Goal: Transaction & Acquisition: Purchase product/service

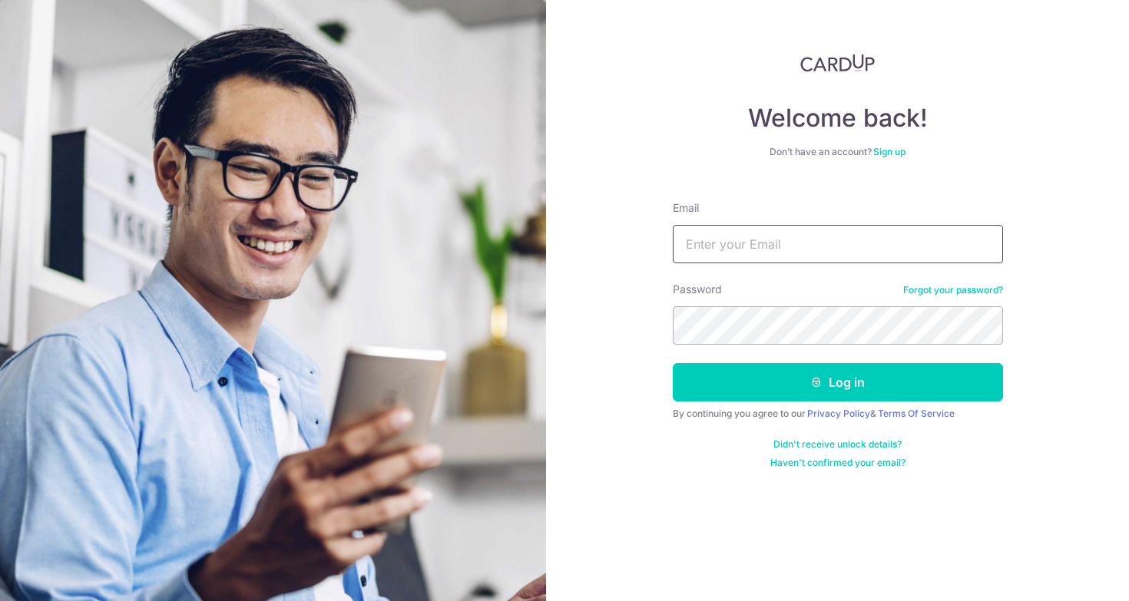
click at [780, 253] on input "Email" at bounding box center [838, 244] width 330 height 38
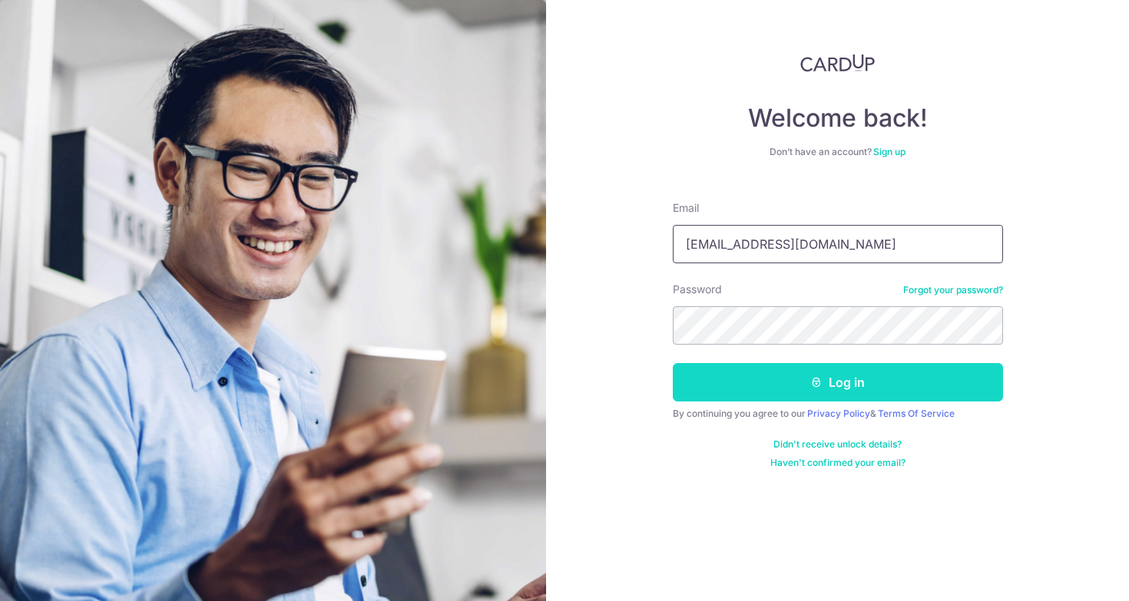
type input "[EMAIL_ADDRESS][DOMAIN_NAME]"
click at [822, 372] on button "Log in" at bounding box center [838, 382] width 330 height 38
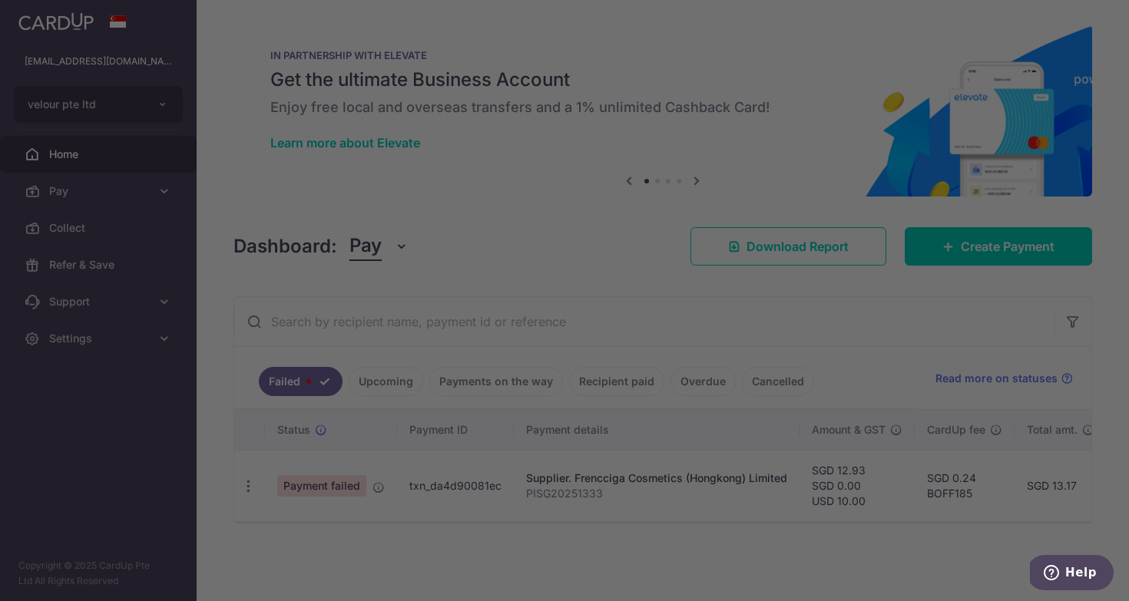
click at [147, 193] on div at bounding box center [570, 303] width 1140 height 607
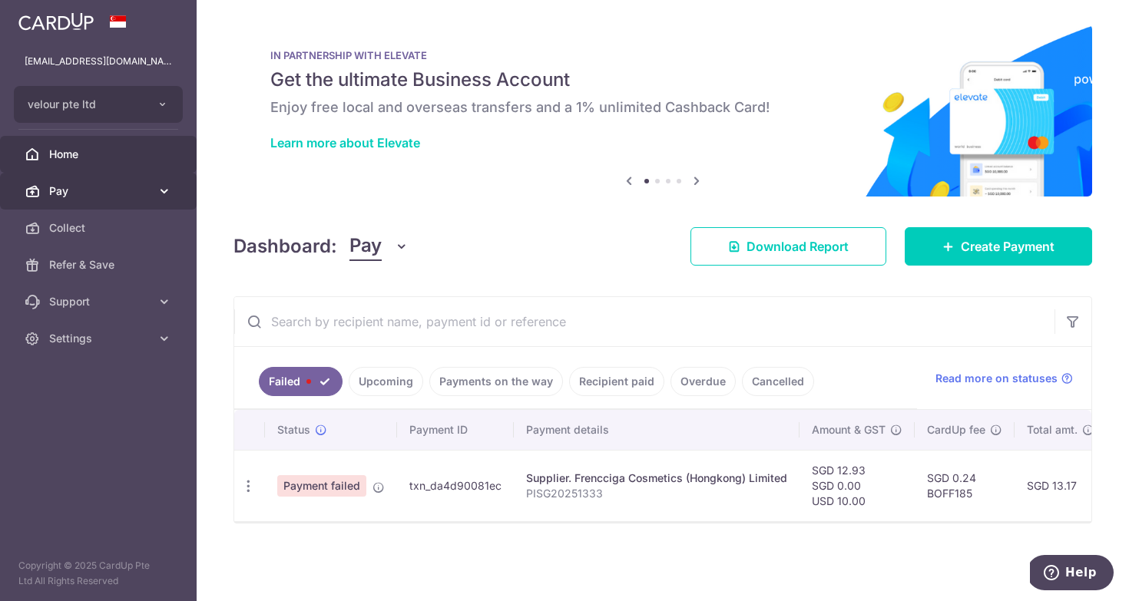
click at [146, 201] on link "Pay" at bounding box center [98, 191] width 197 height 37
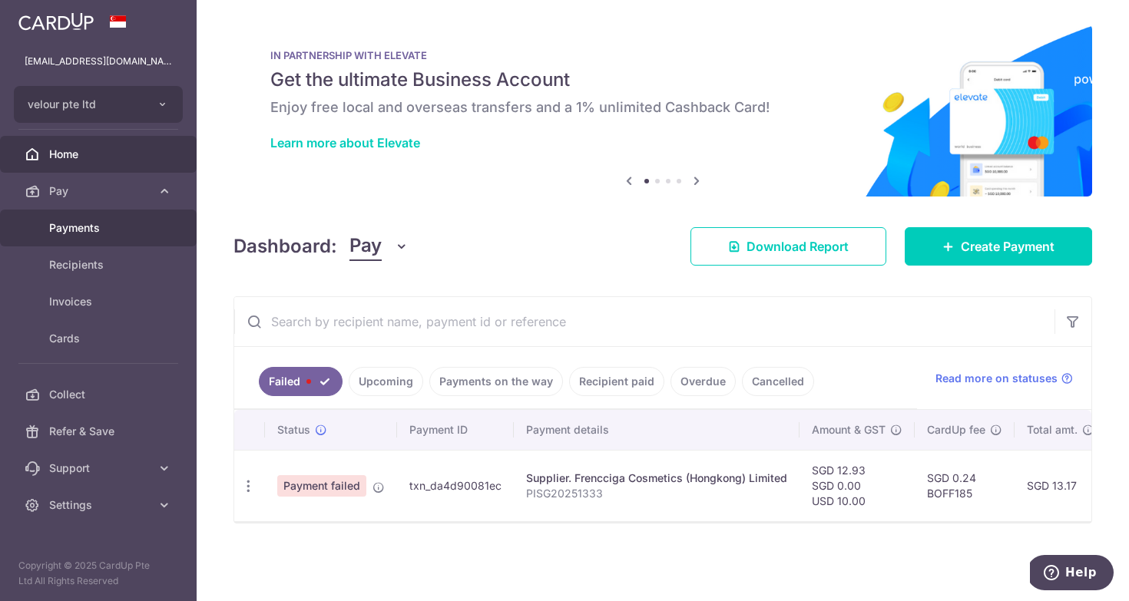
click at [111, 245] on link "Payments" at bounding box center [98, 228] width 197 height 37
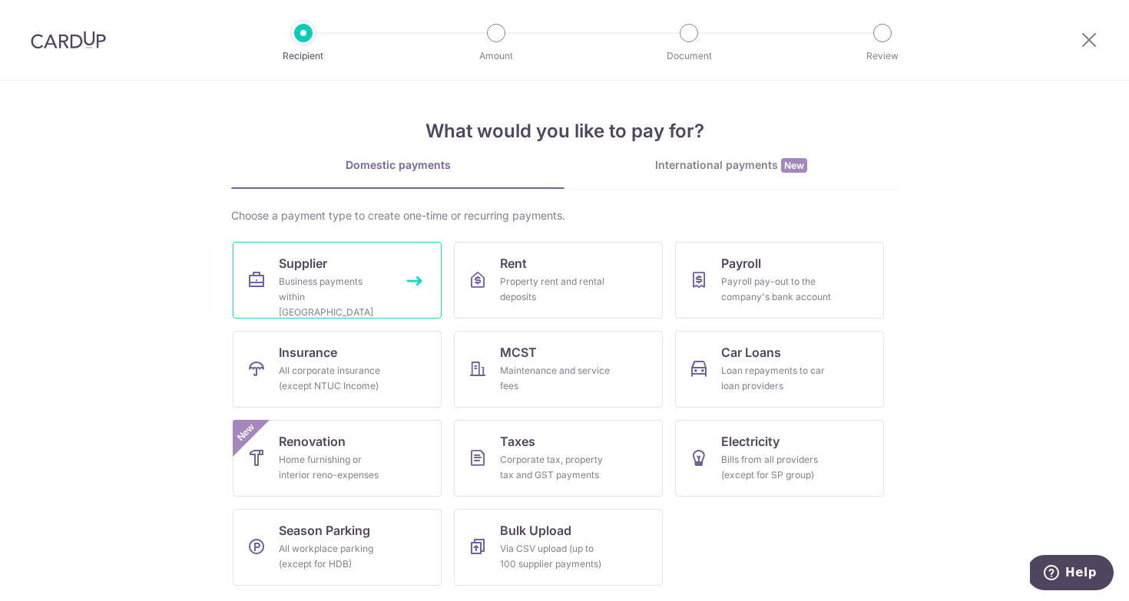
click at [367, 263] on link "Supplier Business payments within Singapore" at bounding box center [337, 280] width 209 height 77
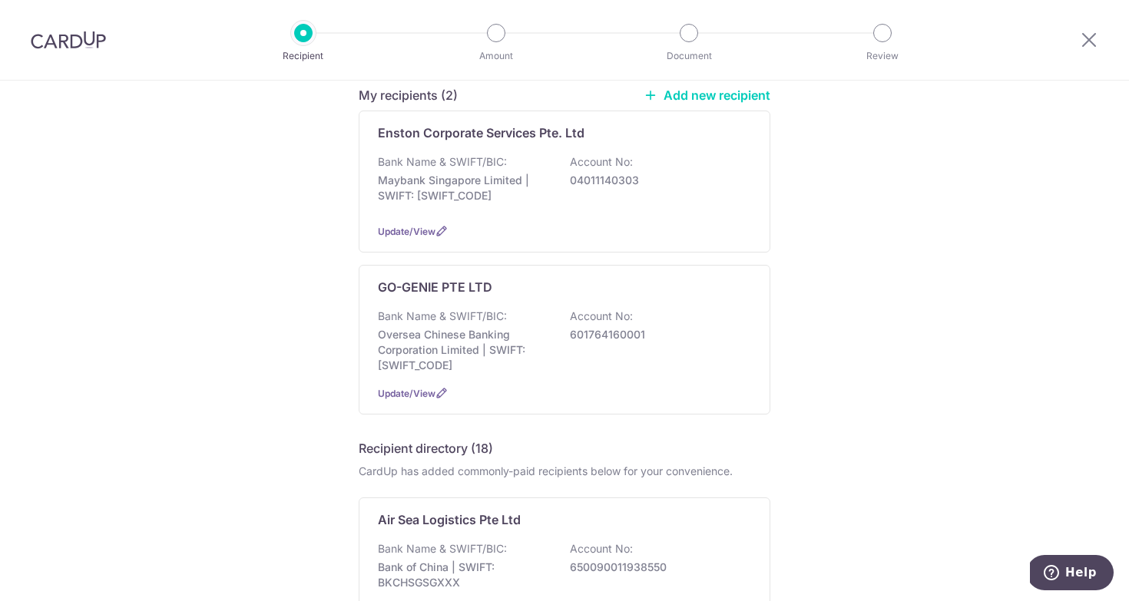
scroll to position [237, 0]
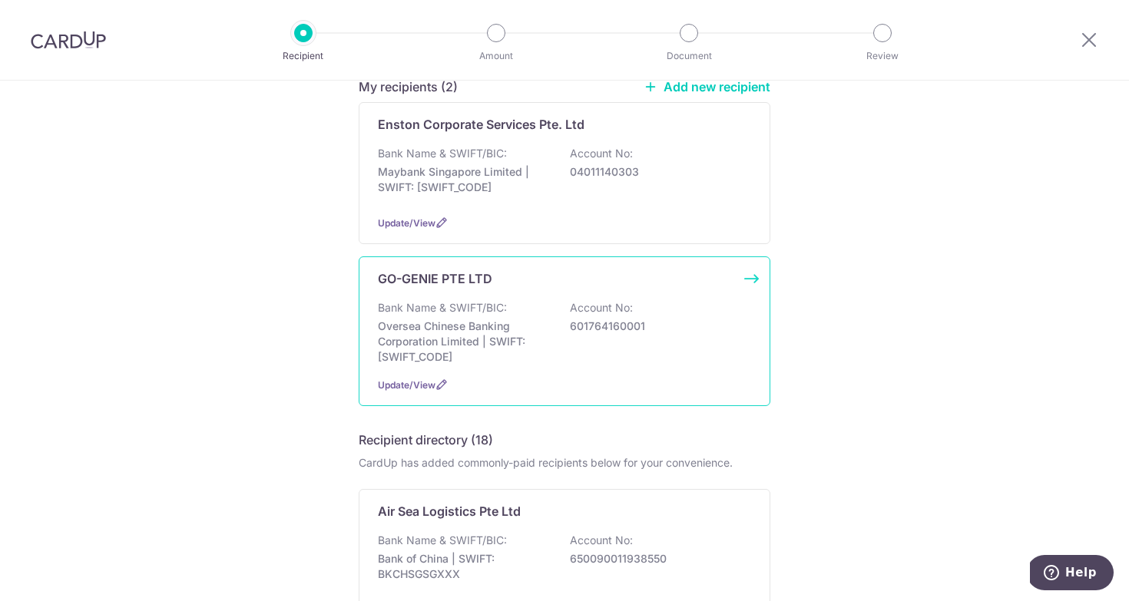
click at [559, 300] on div "Bank Name & SWIFT/BIC: Oversea Chinese Banking Corporation Limited | SWIFT: [SW…" at bounding box center [564, 332] width 373 height 65
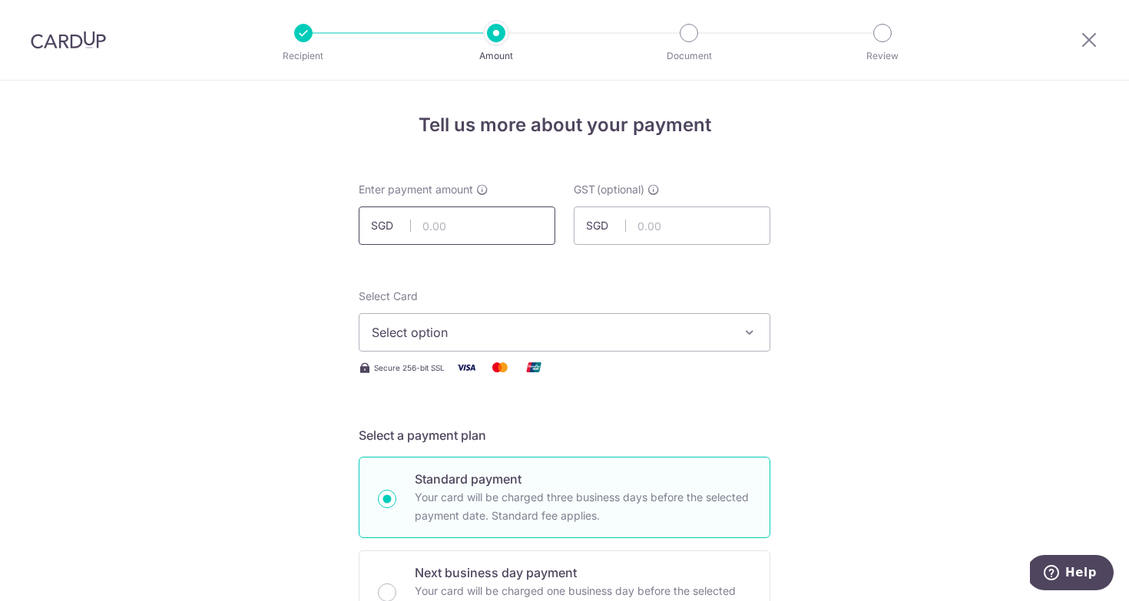
click at [457, 227] on input "text" at bounding box center [457, 226] width 197 height 38
type input "12,169.00"
click at [713, 311] on div "Select Card Select option Add credit card Your Cards **** 7365 **** 9590 **** 6…" at bounding box center [565, 320] width 412 height 63
click at [608, 354] on div "Select Card Select option Add credit card Your Cards **** 7365 **** 9590 **** 6…" at bounding box center [565, 333] width 412 height 88
click at [616, 332] on span "Select option" at bounding box center [551, 332] width 358 height 18
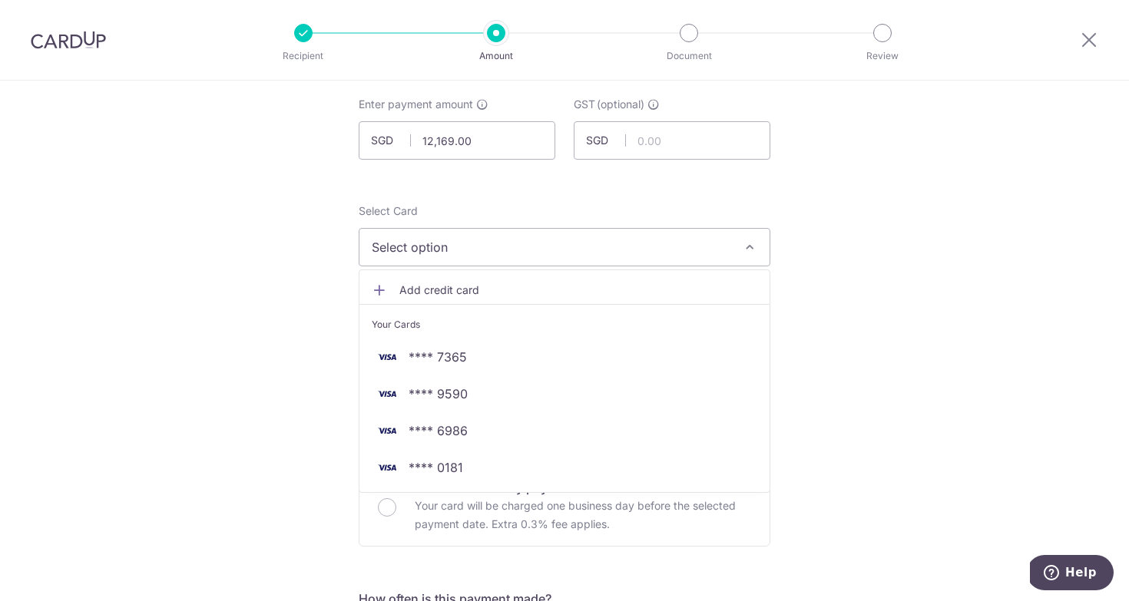
scroll to position [84, 0]
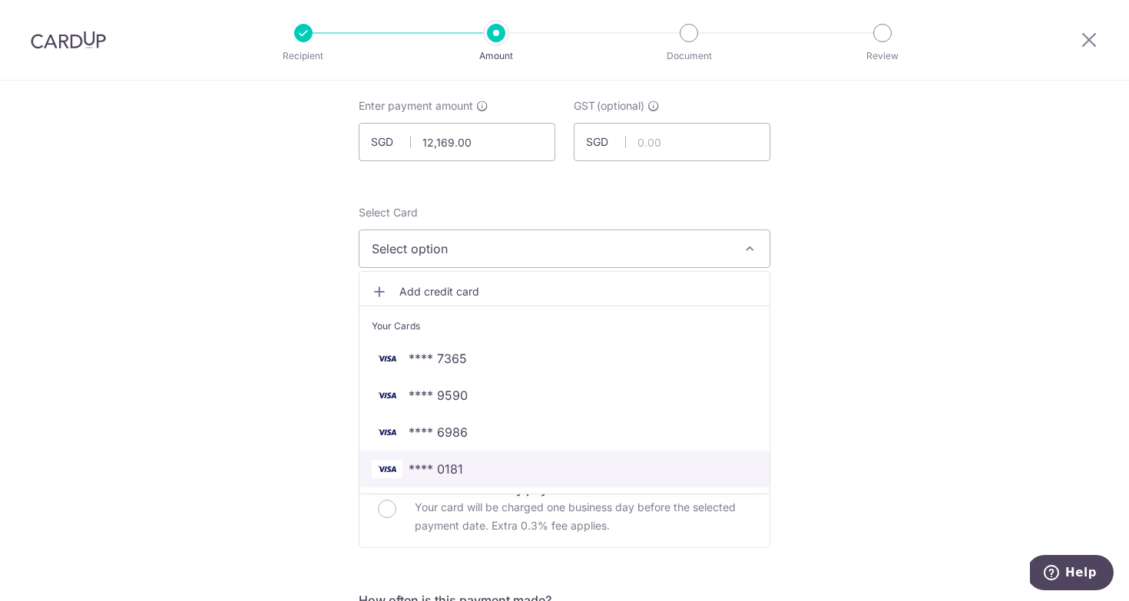
click at [456, 471] on span "**** 0181" at bounding box center [436, 469] width 55 height 18
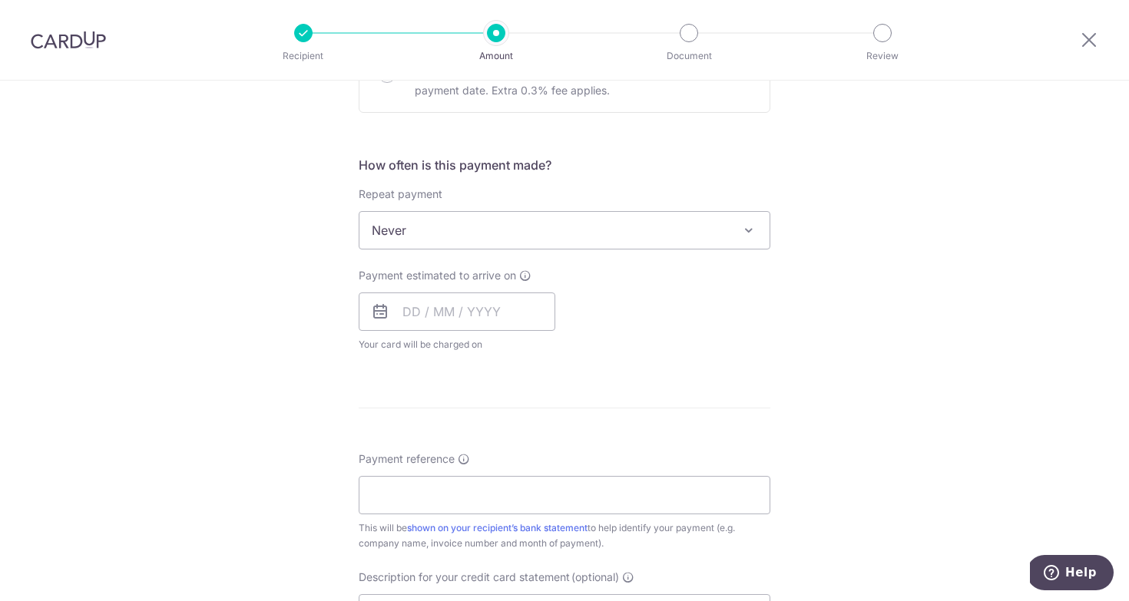
scroll to position [520, 0]
click at [440, 316] on input "text" at bounding box center [457, 311] width 197 height 38
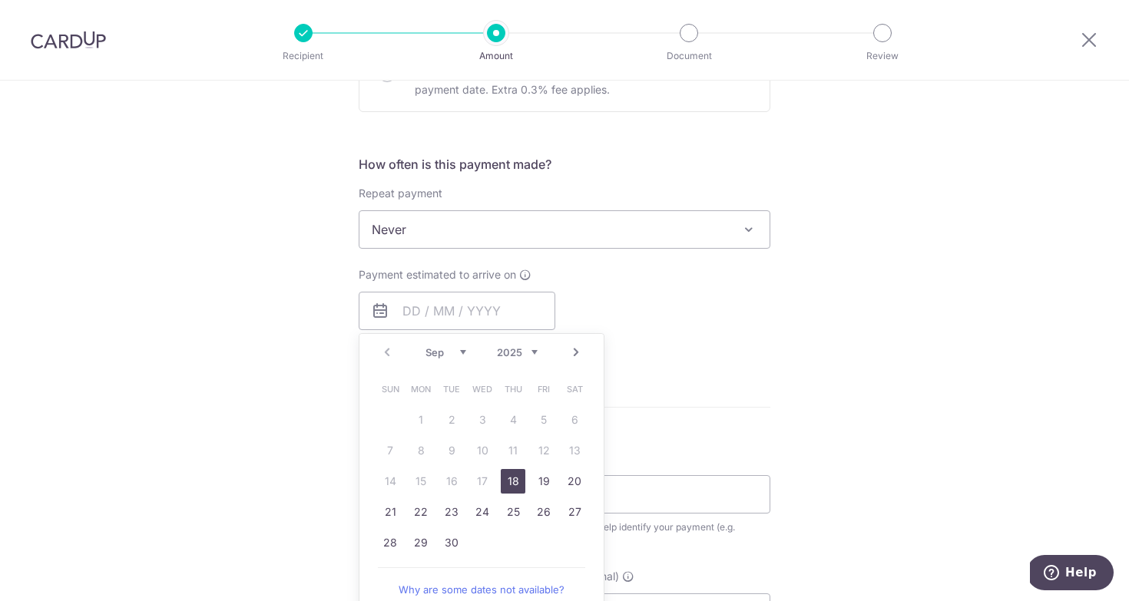
click at [519, 484] on link "18" at bounding box center [513, 481] width 25 height 25
type input "[DATE]"
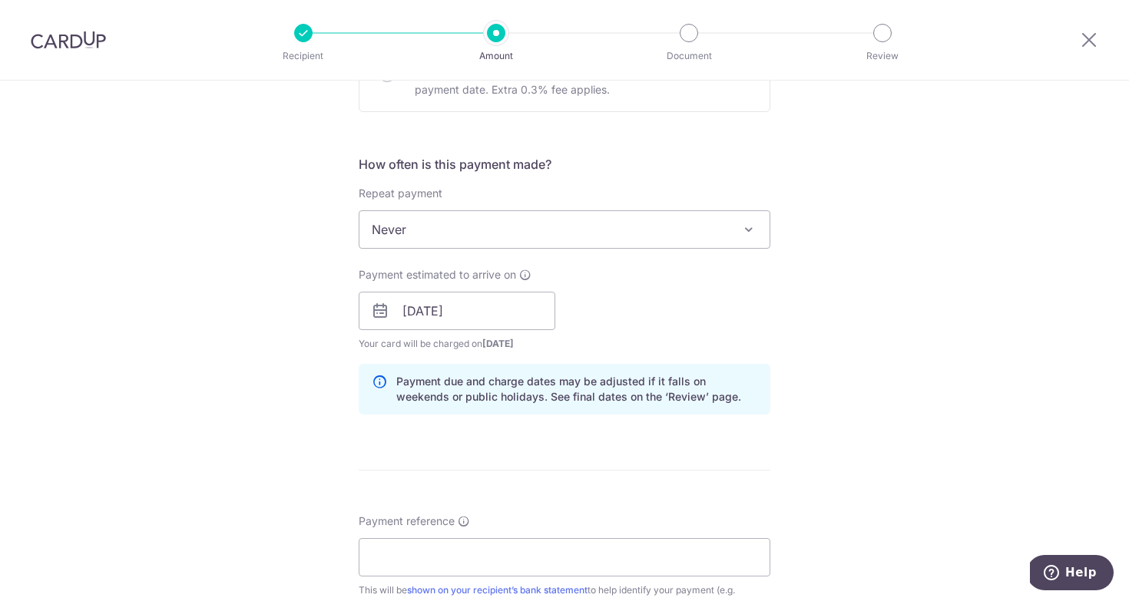
scroll to position [734, 0]
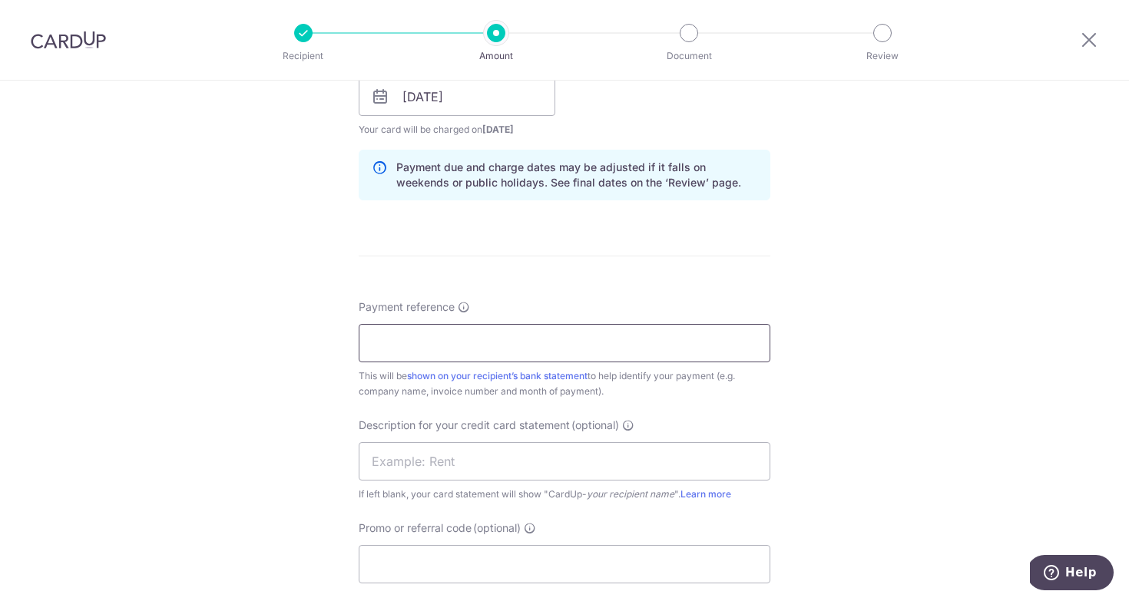
click at [537, 349] on input "Payment reference" at bounding box center [565, 343] width 412 height 38
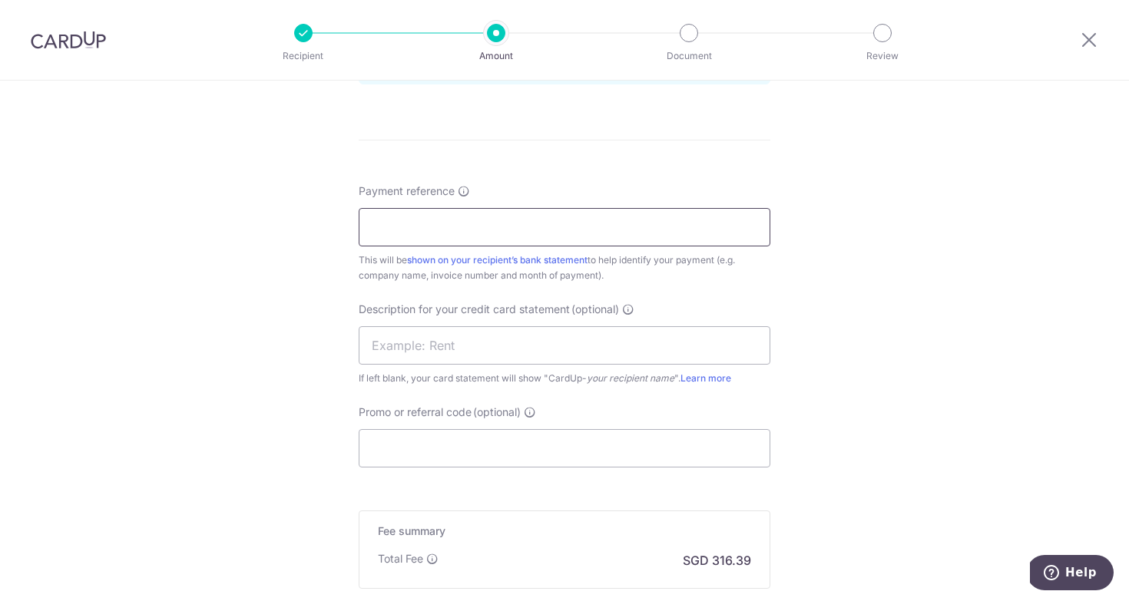
scroll to position [842, 0]
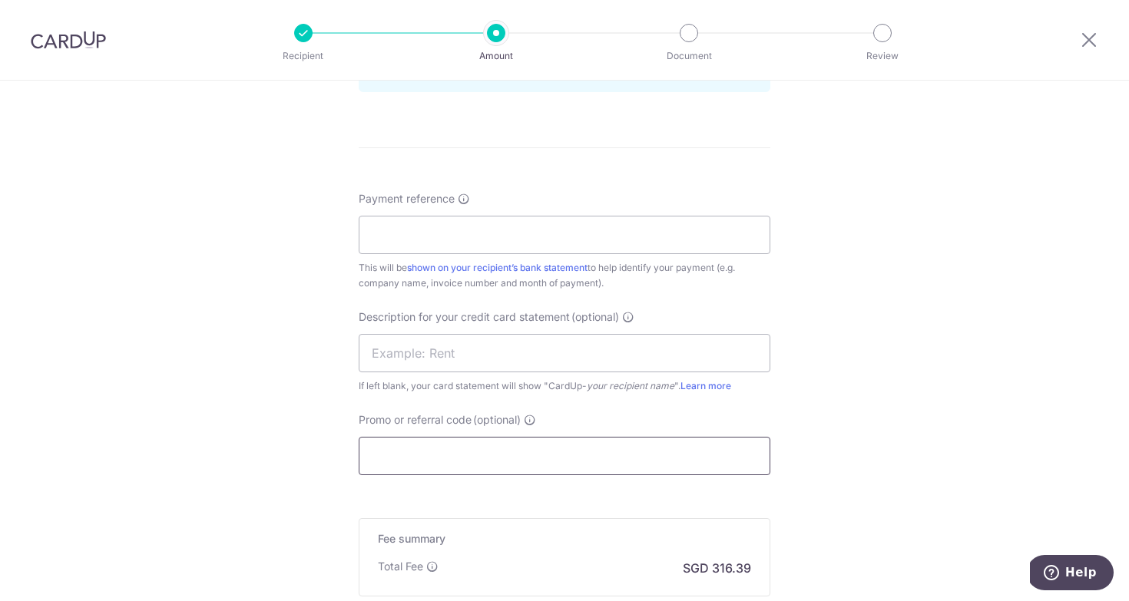
click at [518, 459] on input "Promo or referral code (optional)" at bounding box center [565, 456] width 412 height 38
type input "MSKINNY173"
click at [481, 354] on input "text" at bounding box center [565, 353] width 412 height 38
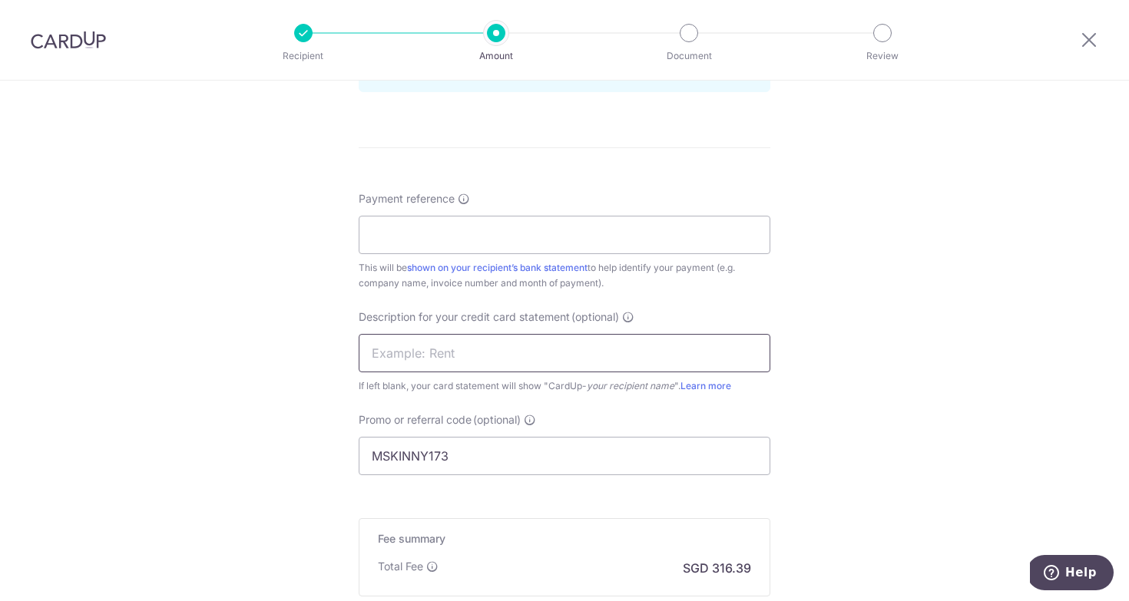
click at [481, 354] on input "text" at bounding box center [565, 353] width 412 height 38
paste input "INV-0904"
click at [403, 354] on input "INV-0904" at bounding box center [565, 353] width 412 height 38
type input "INV0904"
click at [455, 229] on input "Payment reference" at bounding box center [565, 235] width 412 height 38
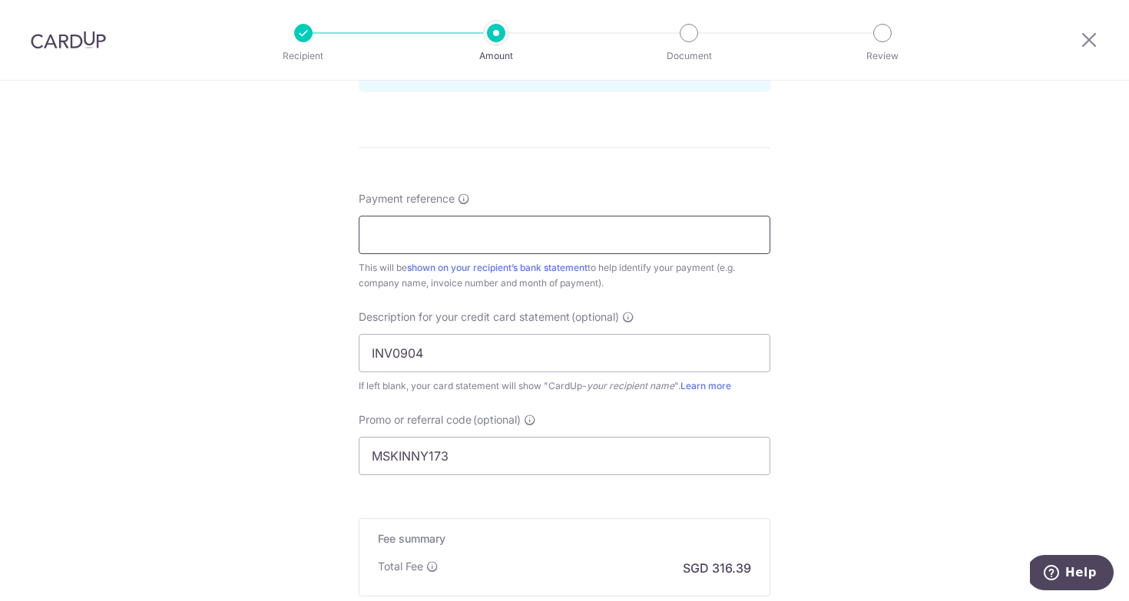
paste input "INV0904"
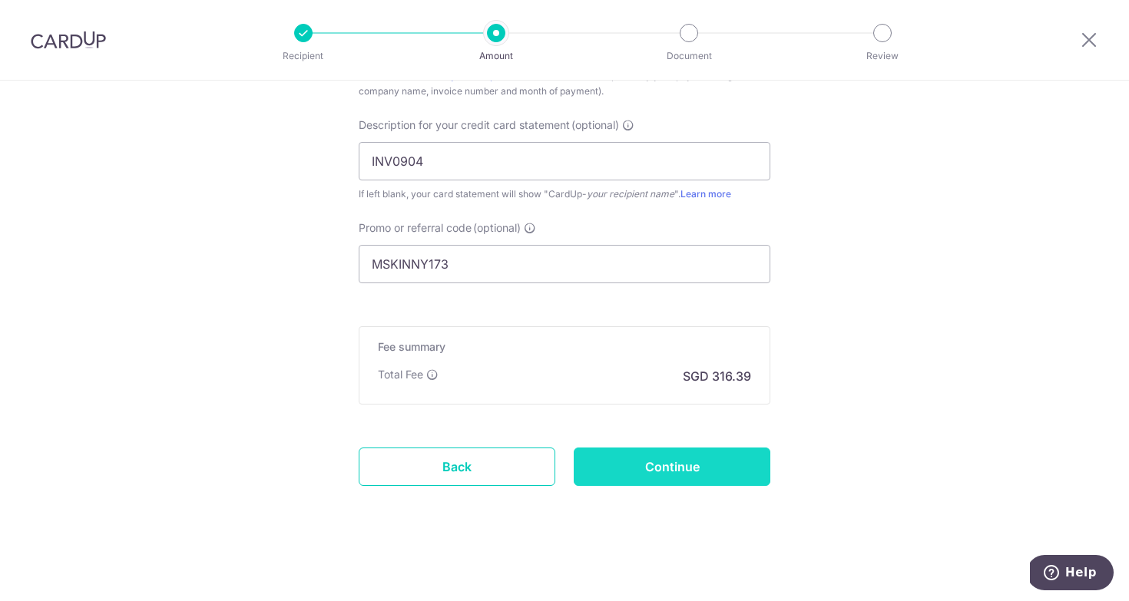
type input "INV0904"
click at [693, 475] on input "Continue" at bounding box center [672, 467] width 197 height 38
type input "Create Schedule"
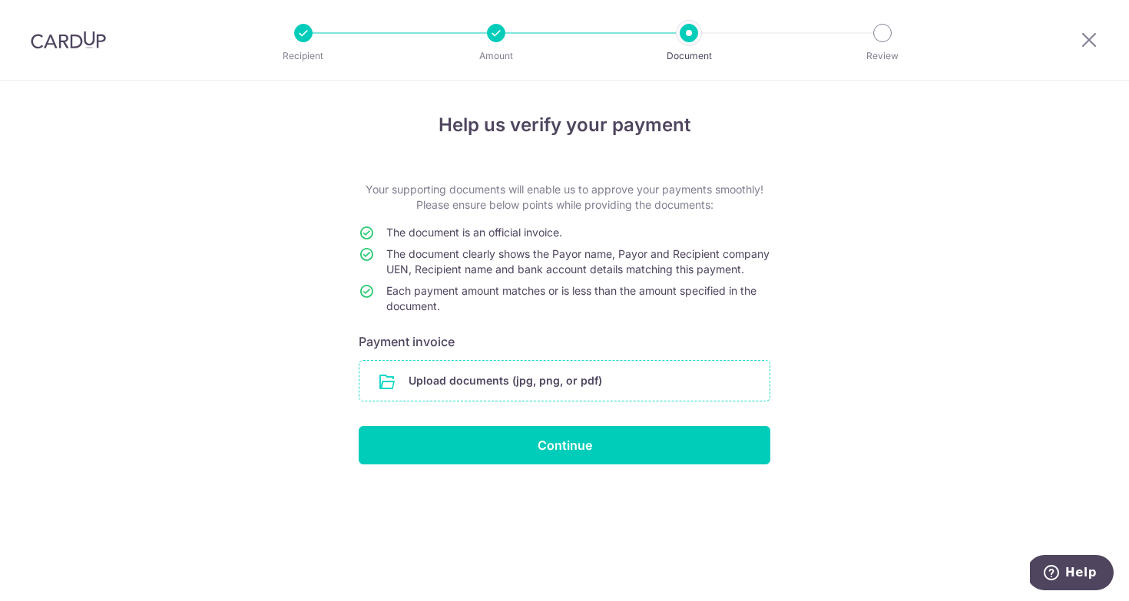
click at [551, 396] on input "file" at bounding box center [564, 381] width 410 height 40
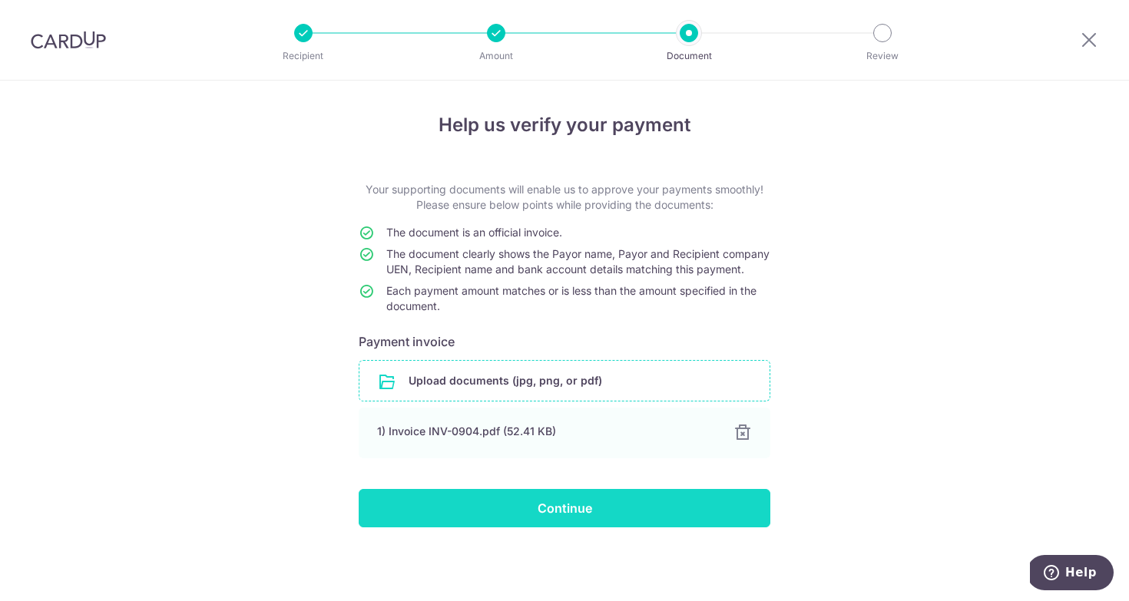
click at [578, 525] on input "Continue" at bounding box center [565, 508] width 412 height 38
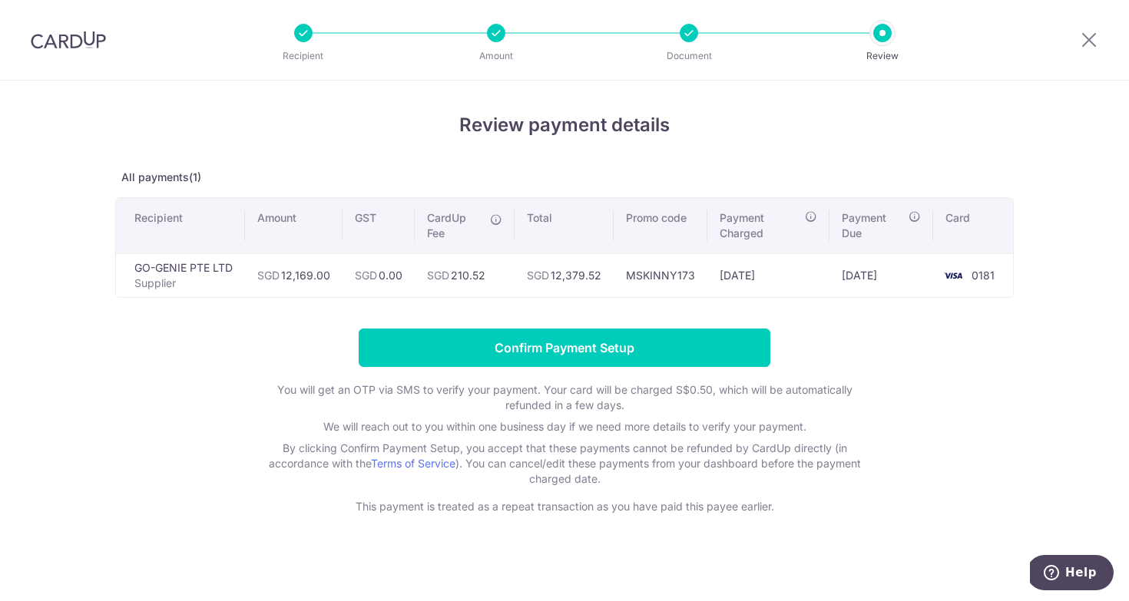
click at [187, 278] on p "Supplier" at bounding box center [183, 283] width 98 height 15
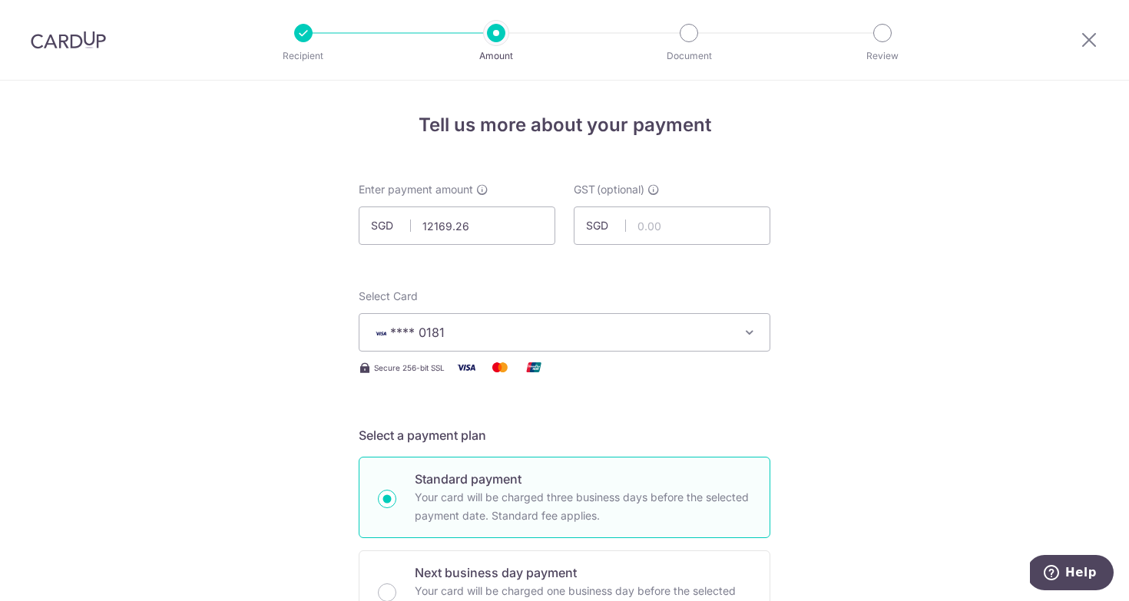
type input "12,169.26"
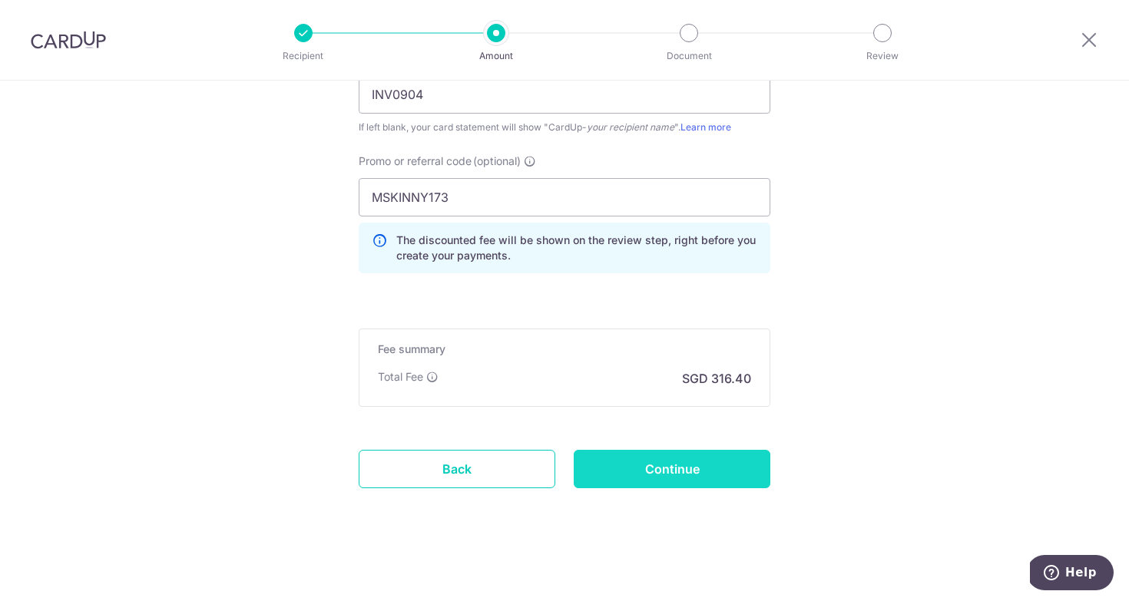
scroll to position [1103, 0]
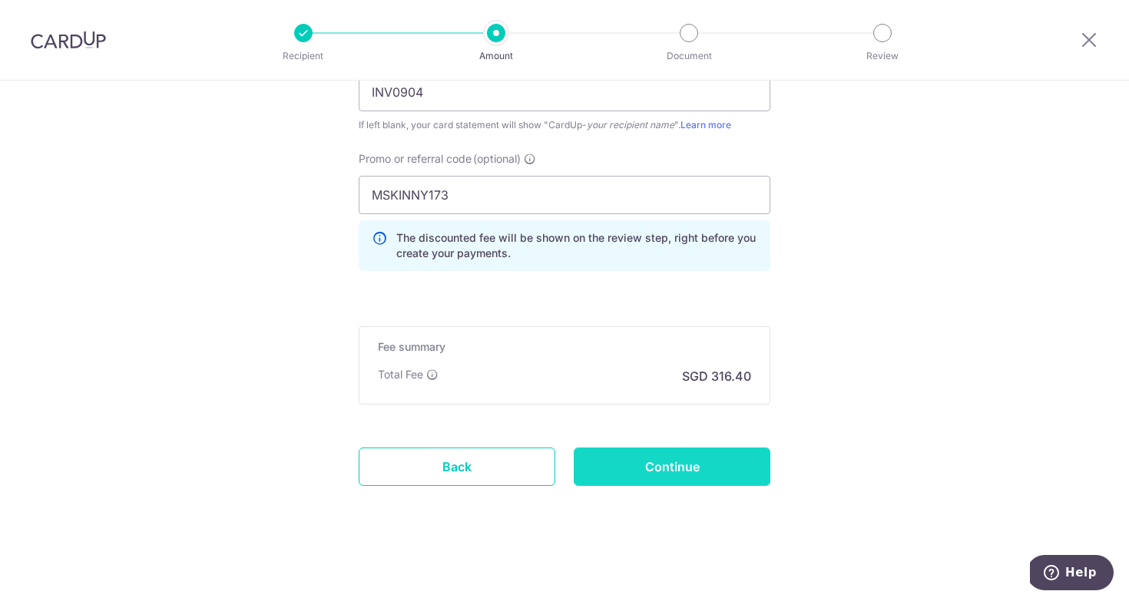
click at [687, 468] on input "Continue" at bounding box center [672, 467] width 197 height 38
type input "Update Schedule"
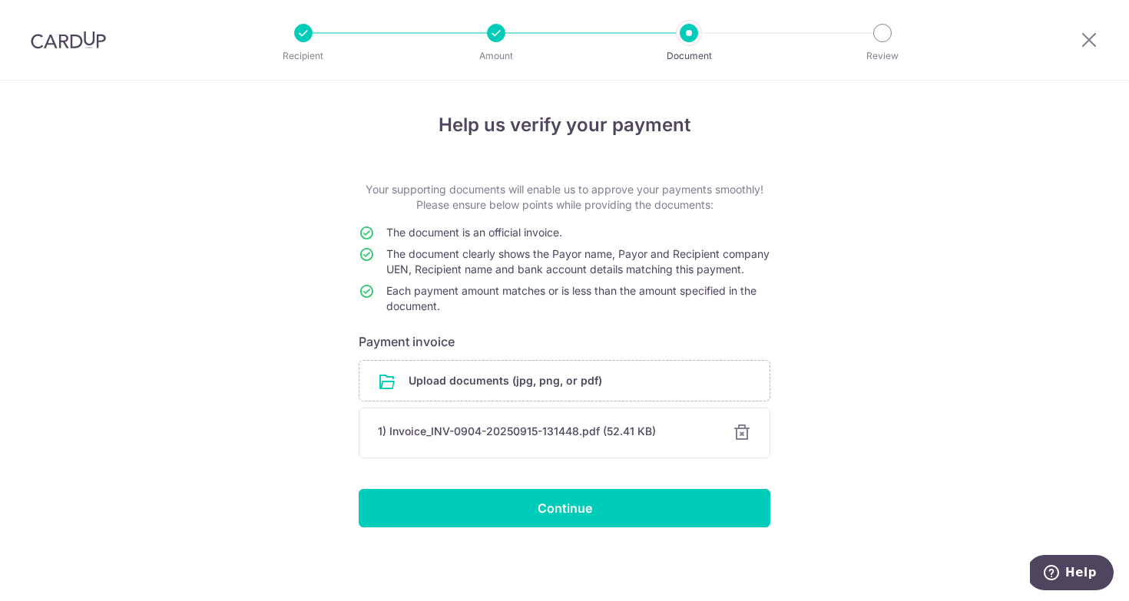
click at [610, 544] on div "Help us verify your payment Your supporting documents will enable us to approve…" at bounding box center [564, 341] width 1129 height 521
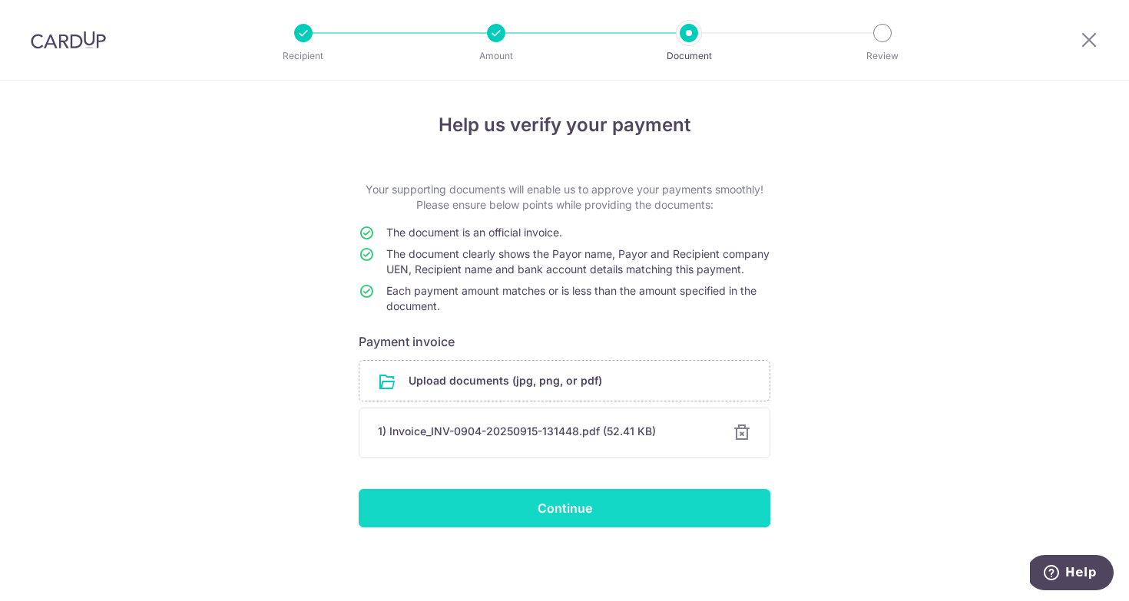
click at [595, 524] on input "Continue" at bounding box center [565, 508] width 412 height 38
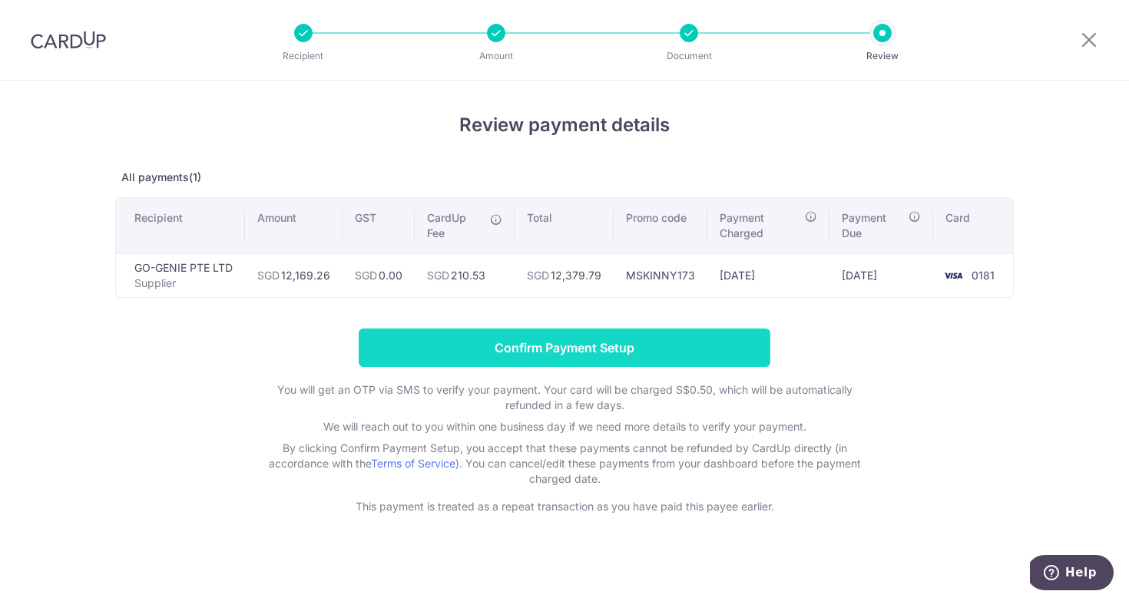
click at [687, 343] on input "Confirm Payment Setup" at bounding box center [565, 348] width 412 height 38
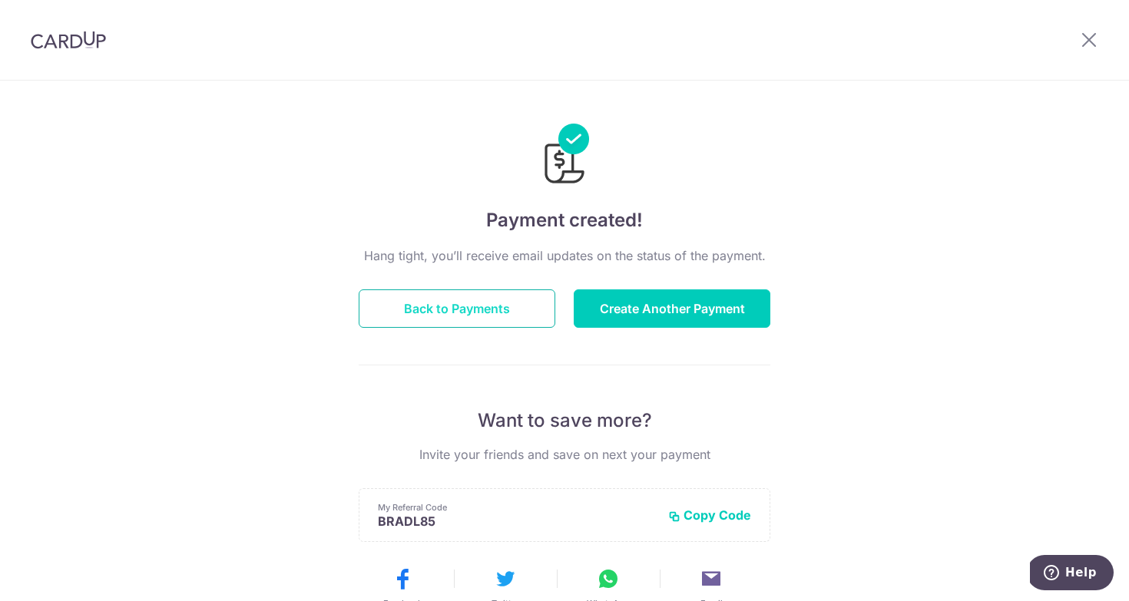
click at [503, 310] on button "Back to Payments" at bounding box center [457, 308] width 197 height 38
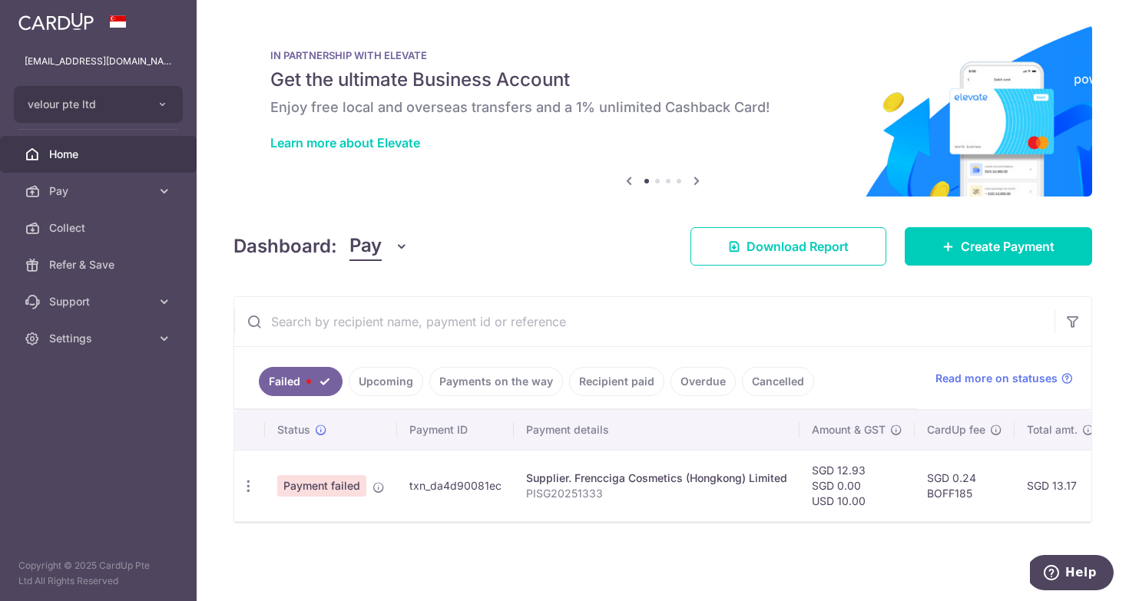
click at [407, 393] on link "Upcoming" at bounding box center [386, 381] width 74 height 29
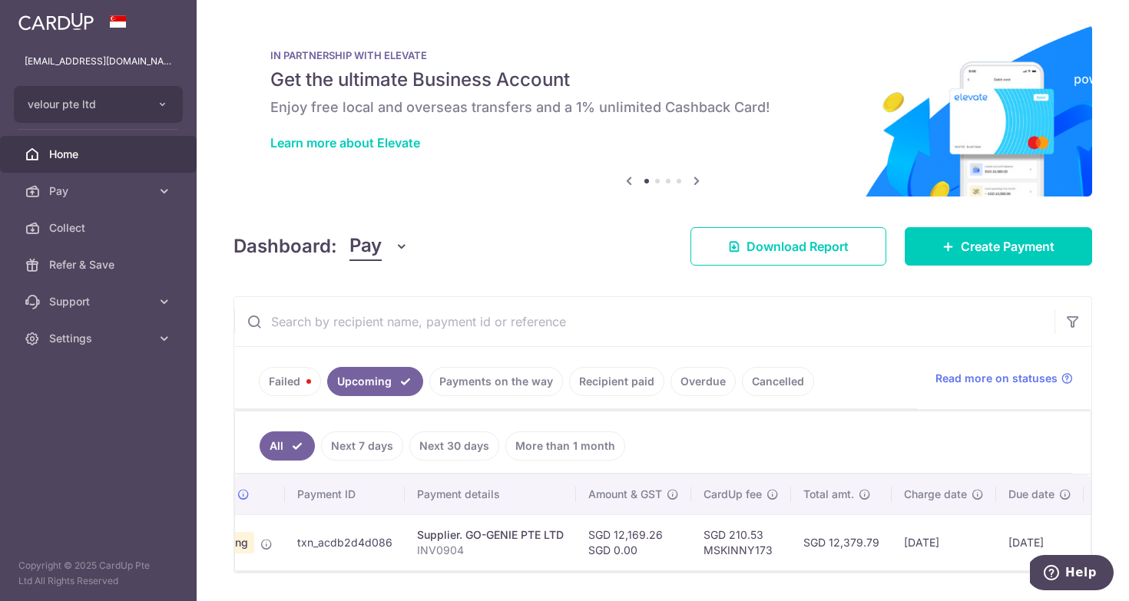
scroll to position [0, 125]
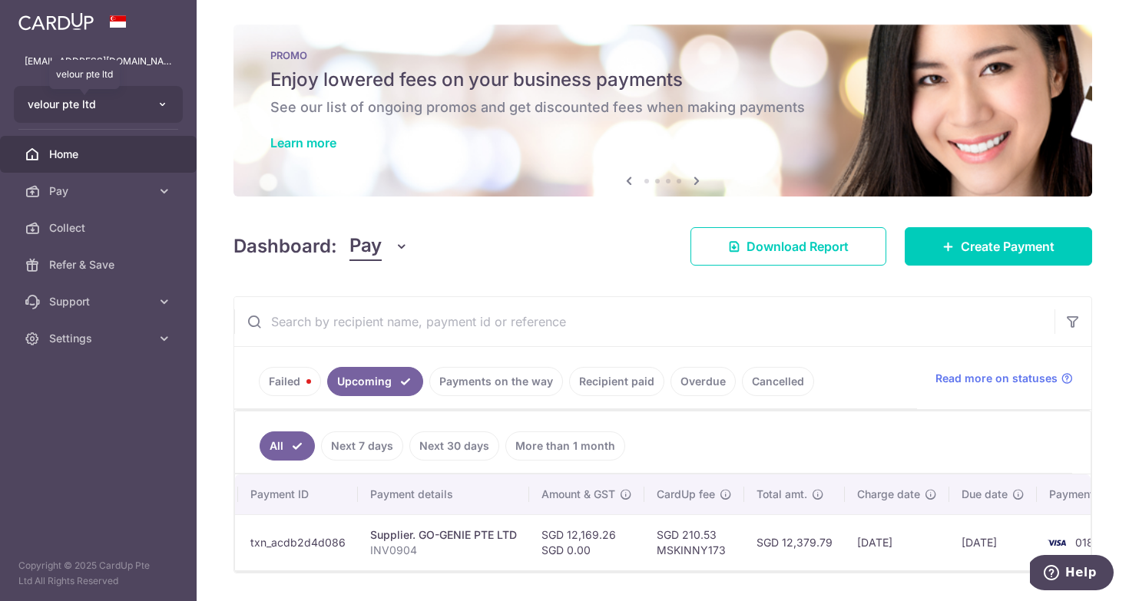
click at [116, 109] on span "velour pte ltd" at bounding box center [85, 104] width 114 height 15
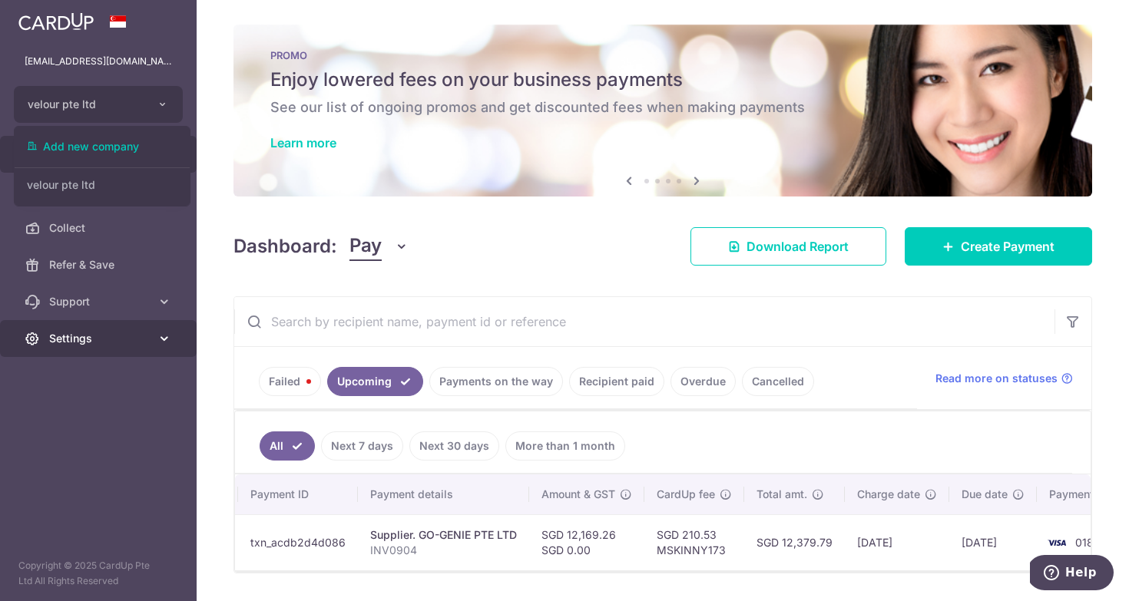
click at [115, 352] on link "Settings" at bounding box center [98, 338] width 197 height 37
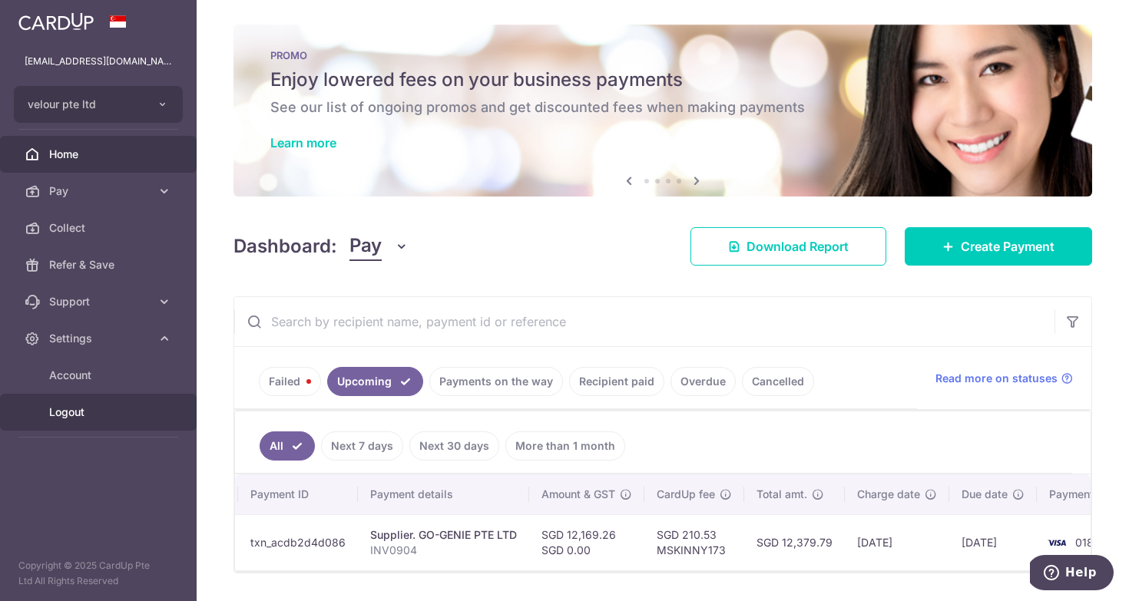
click at [86, 415] on span "Logout" at bounding box center [99, 412] width 101 height 15
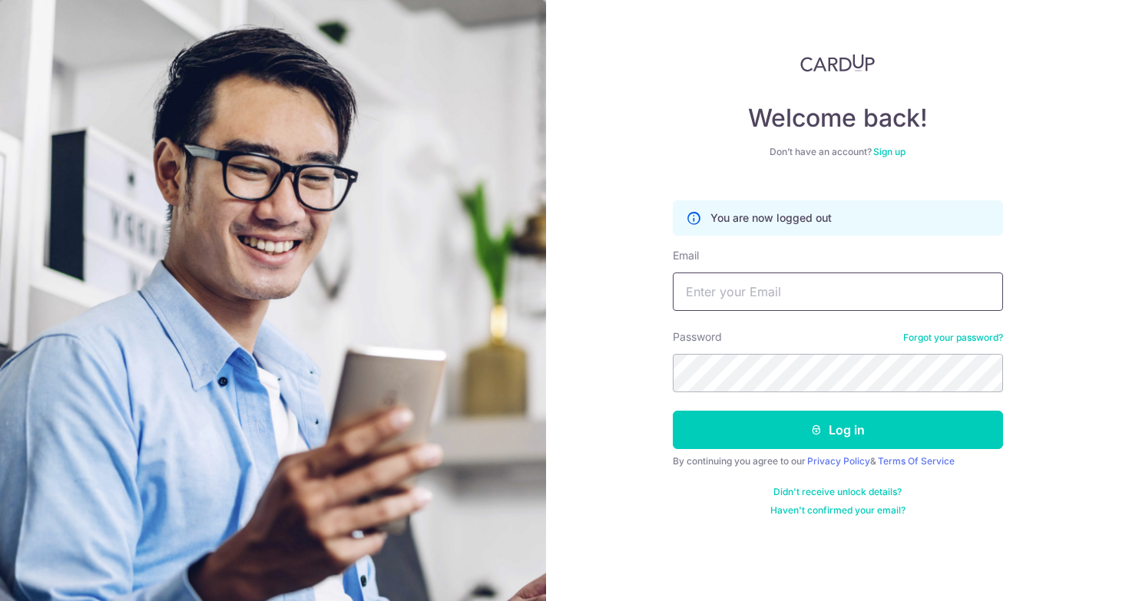
click at [788, 300] on input "Email" at bounding box center [838, 292] width 330 height 38
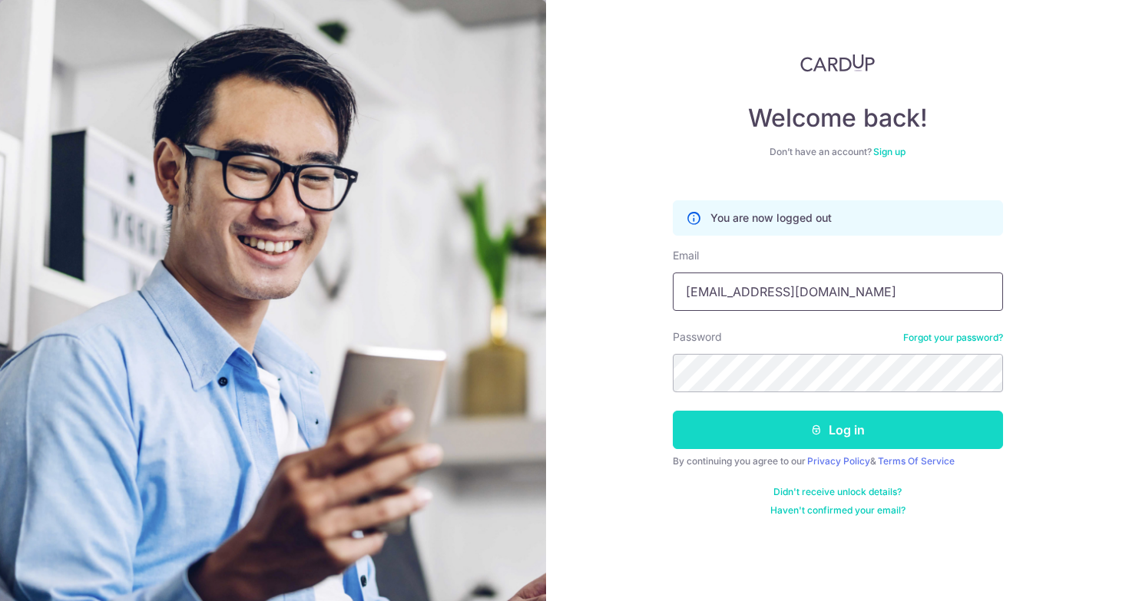
type input "[EMAIL_ADDRESS][DOMAIN_NAME]"
click at [874, 438] on button "Log in" at bounding box center [838, 430] width 330 height 38
